Goal: Task Accomplishment & Management: Use online tool/utility

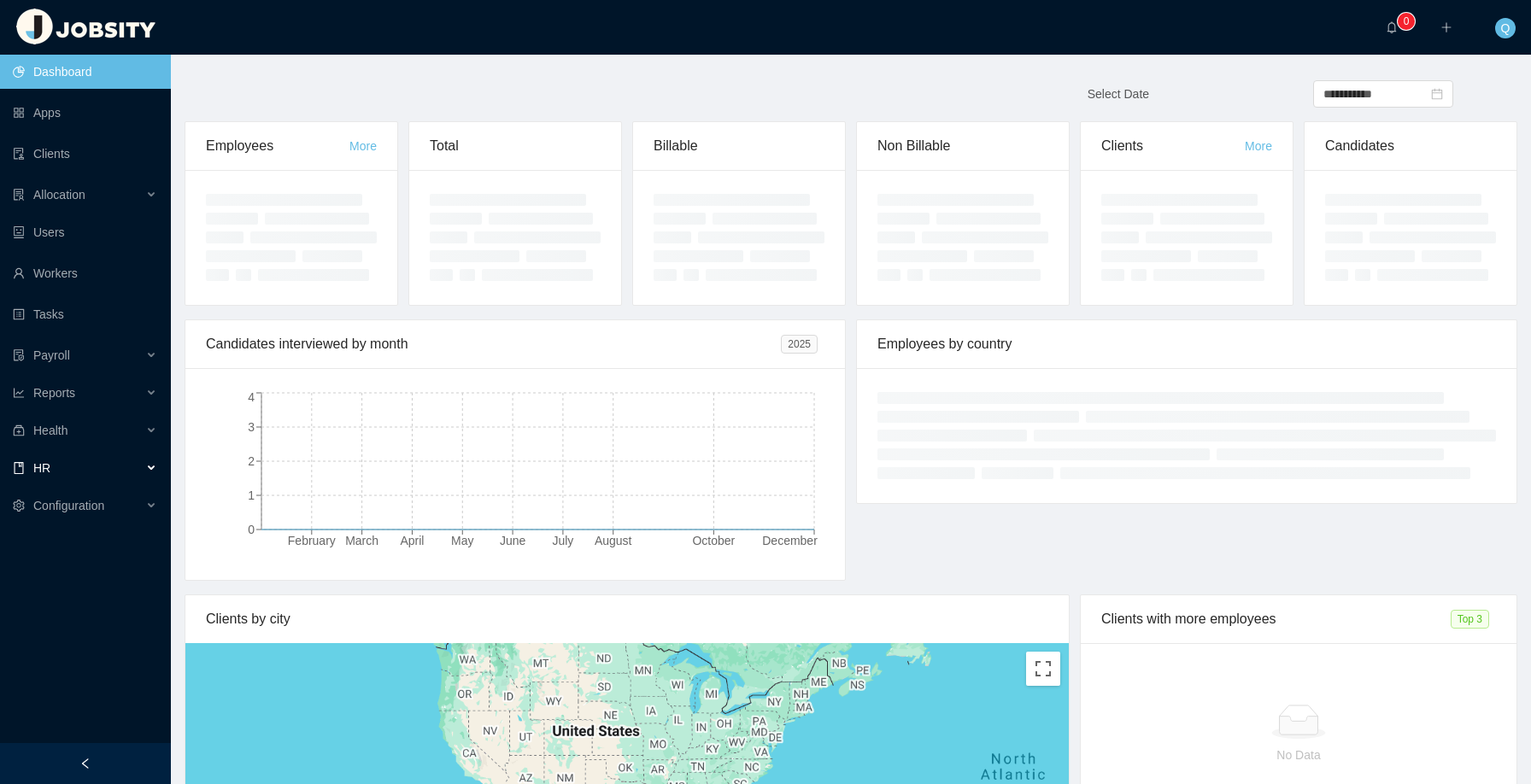
click at [150, 486] on div "HR" at bounding box center [85, 468] width 171 height 35
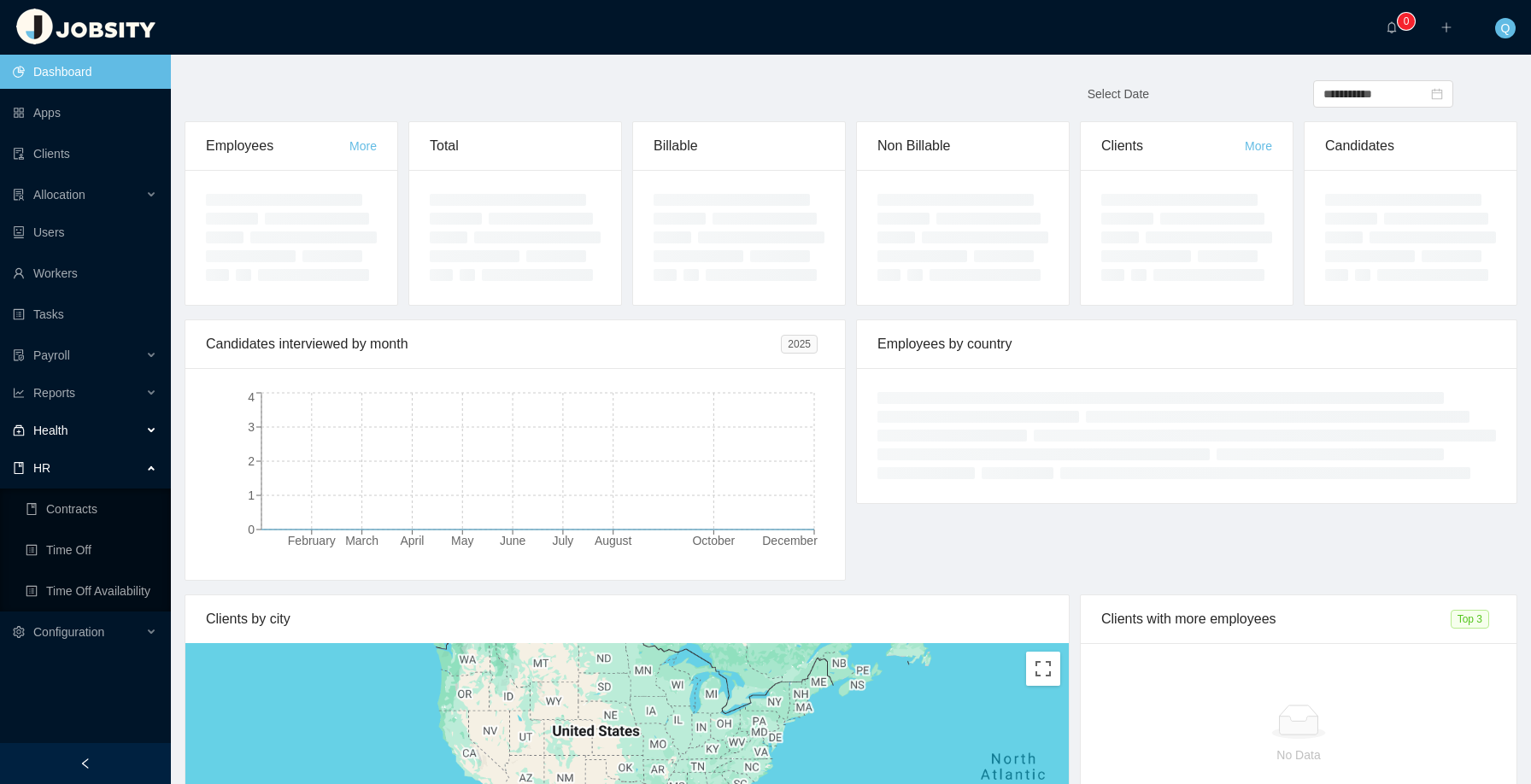
click at [147, 443] on div "Health" at bounding box center [85, 430] width 171 height 35
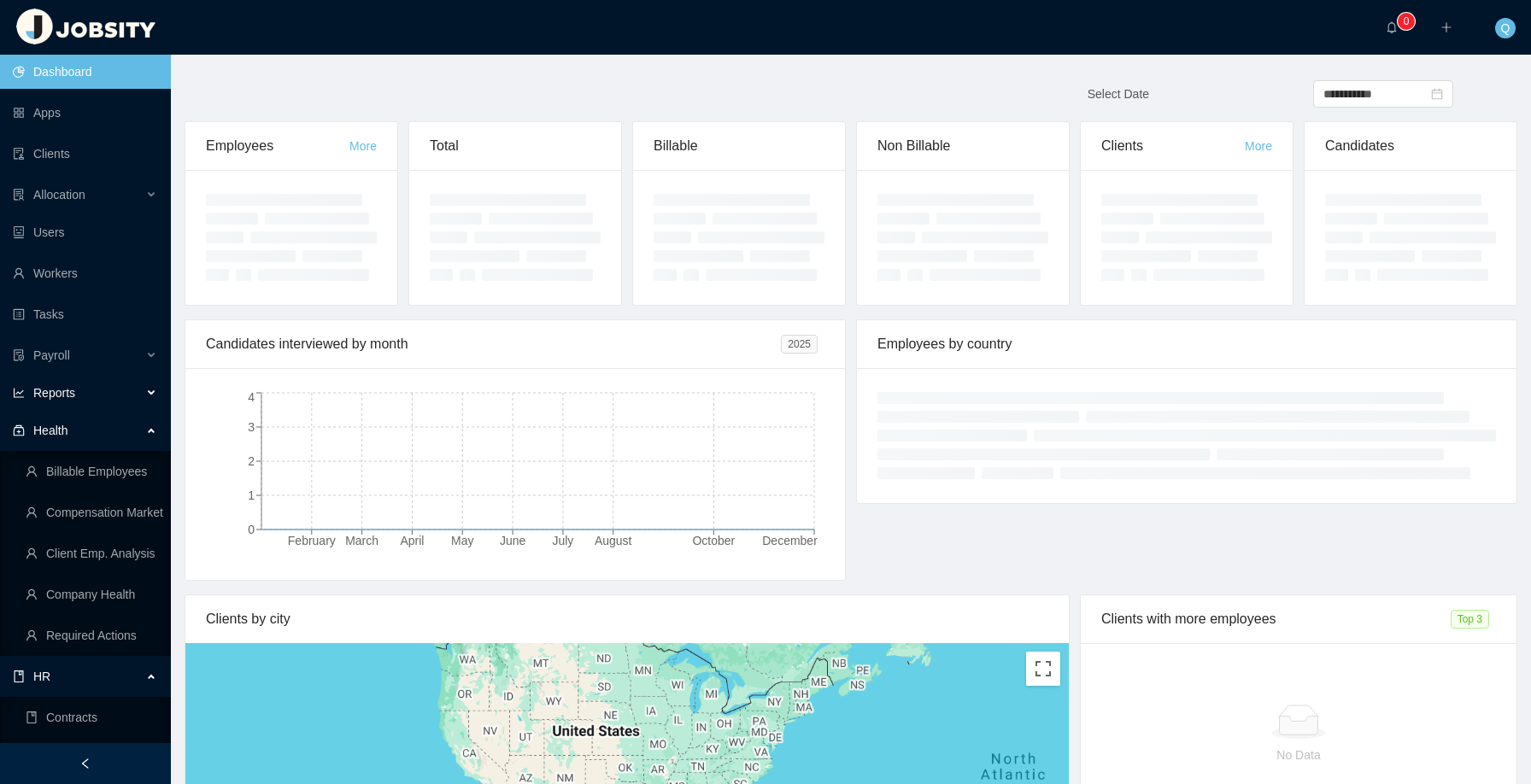
click at [147, 399] on div "Reports" at bounding box center [85, 393] width 171 height 35
click at [150, 359] on div "Payroll" at bounding box center [85, 356] width 171 height 35
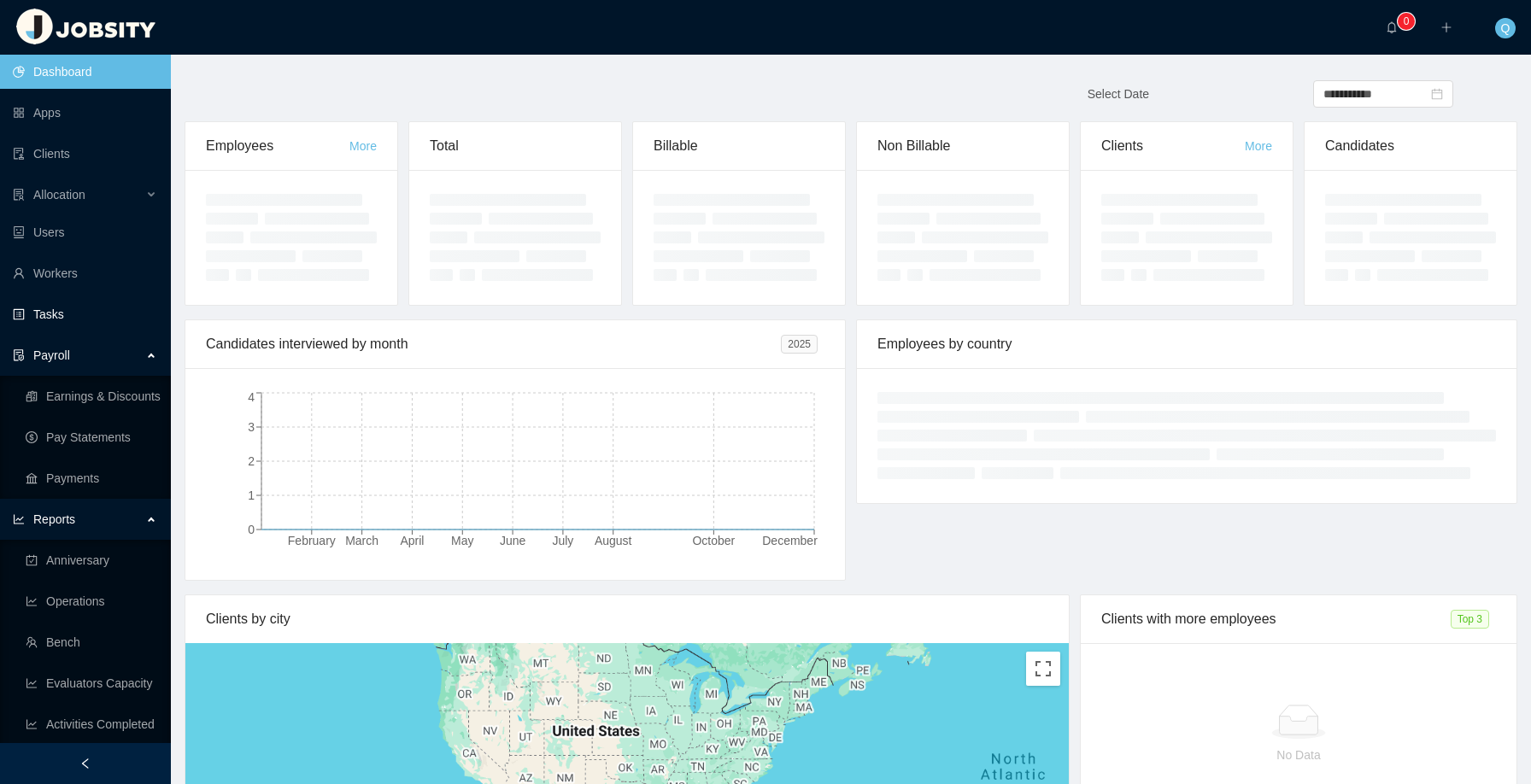
click at [84, 322] on link "Tasks" at bounding box center [85, 314] width 144 height 35
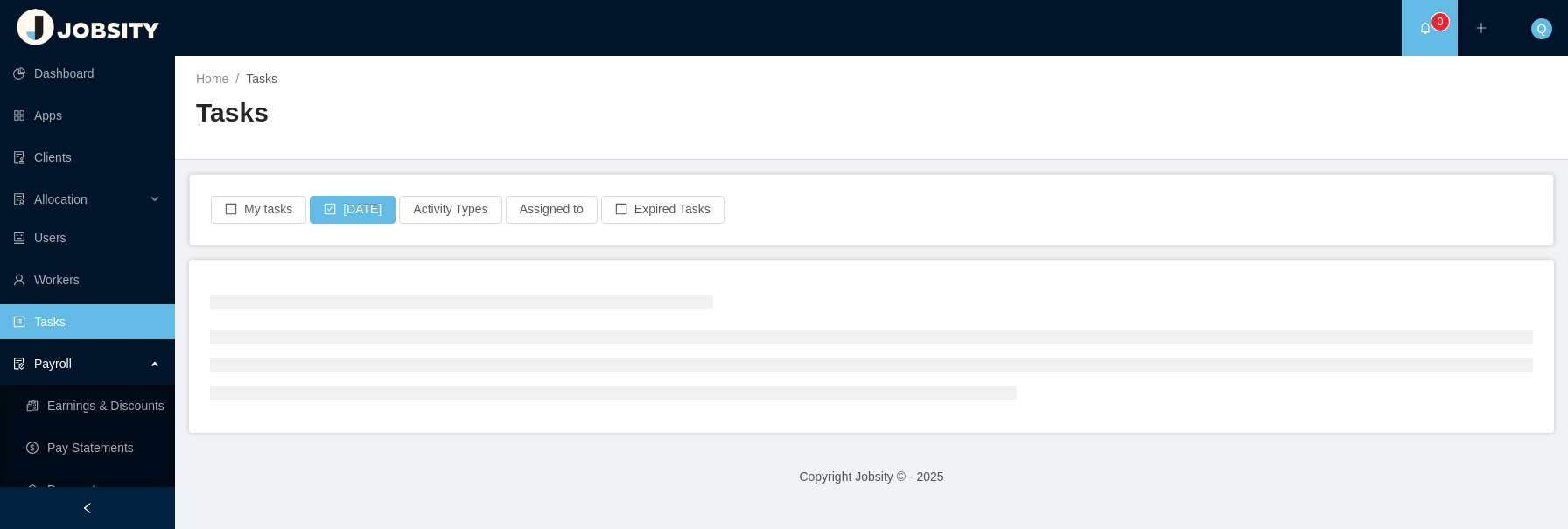
click at [665, 455] on footer "Copyright Jobsity © - 2025" at bounding box center [872, 477] width 1394 height 60
click at [328, 210] on button "[DATE]" at bounding box center [352, 210] width 85 height 28
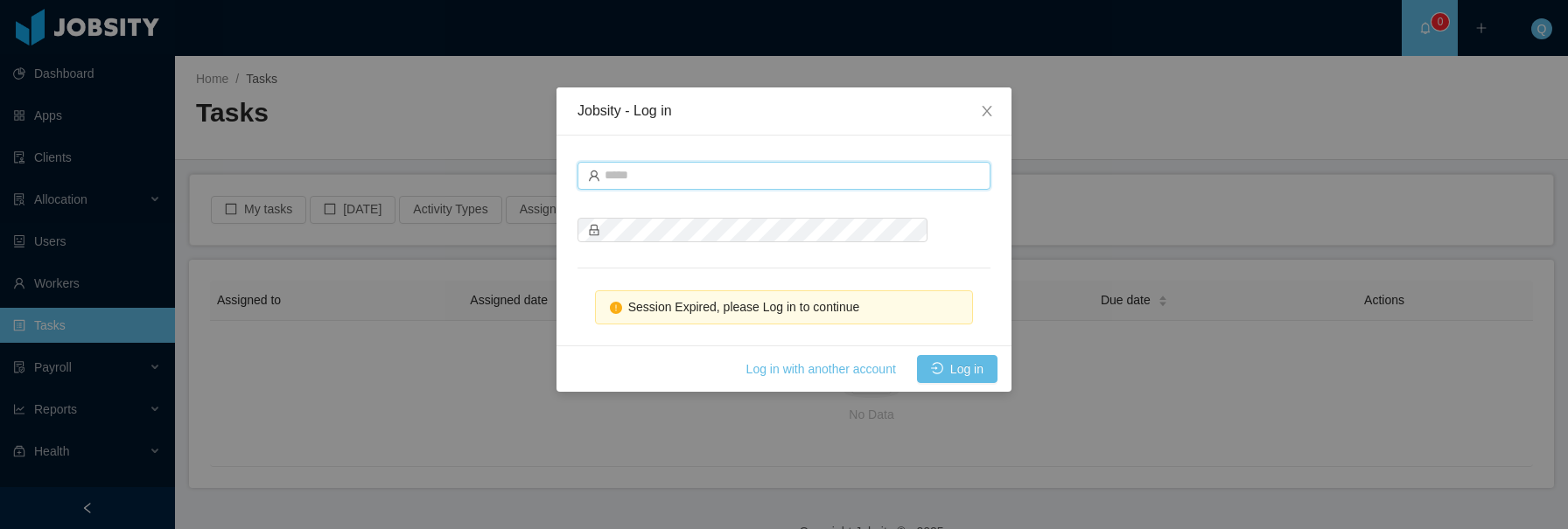
click at [882, 175] on input "text" at bounding box center [784, 175] width 413 height 28
type input "**********"
click at [982, 371] on button "Log in" at bounding box center [957, 369] width 81 height 28
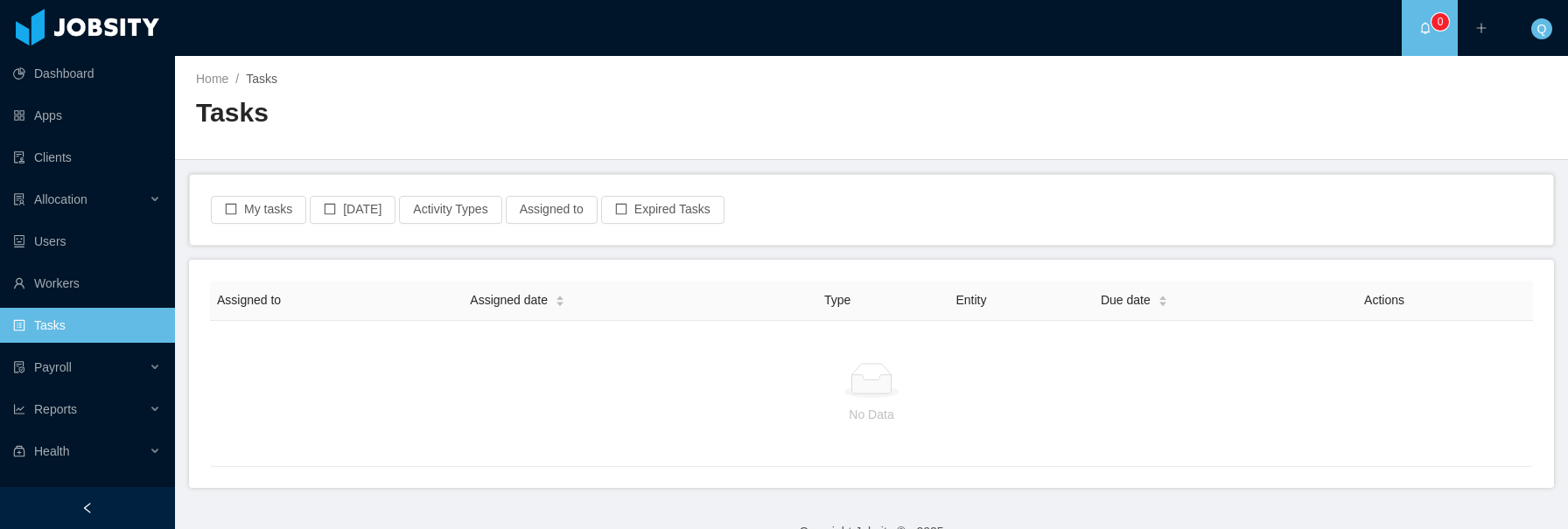
click at [378, 360] on div "No Data" at bounding box center [871, 393] width 1324 height 147
